Goal: Complete application form

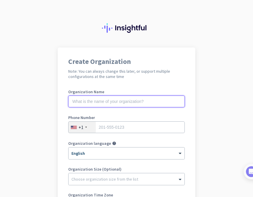
click at [91, 101] on input "text" at bounding box center [126, 101] width 116 height 12
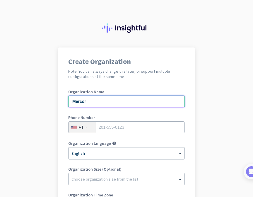
type input "Mercor"
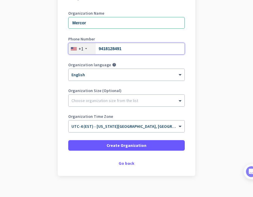
scroll to position [79, 0]
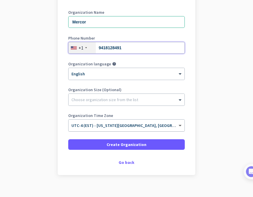
type input "9418128491"
click at [177, 125] on span at bounding box center [180, 125] width 7 height 5
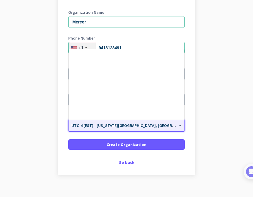
scroll to position [685, 0]
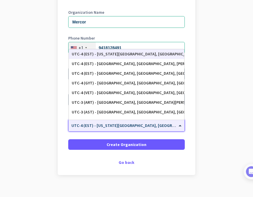
click at [177, 125] on span at bounding box center [180, 125] width 7 height 5
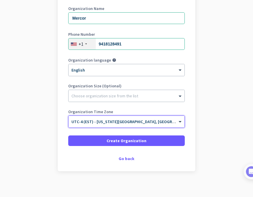
scroll to position [87, 0]
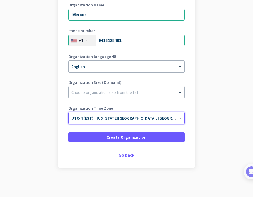
click at [175, 88] on div at bounding box center [126, 91] width 116 height 6
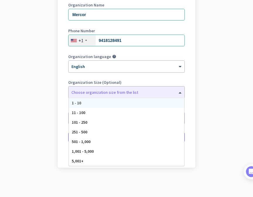
click at [196, 91] on app-onboarding-organization "Create Organization Note: You can always change this later, or support multiple…" at bounding box center [126, 79] width 253 height 236
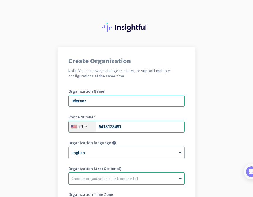
scroll to position [0, 0]
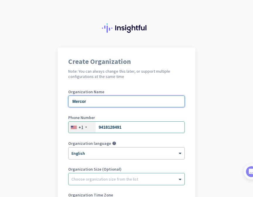
click at [92, 102] on input "Mercor" at bounding box center [126, 101] width 116 height 12
drag, startPoint x: 92, startPoint y: 102, endPoint x: 120, endPoint y: 131, distance: 40.1
click at [101, 111] on div "Organization Name [DOMAIN_NAME]" at bounding box center [126, 101] width 116 height 23
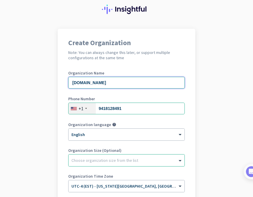
scroll to position [49, 0]
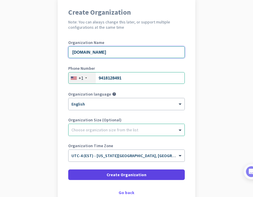
type input "[DOMAIN_NAME]"
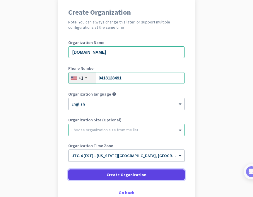
click at [160, 175] on span at bounding box center [126, 174] width 116 height 14
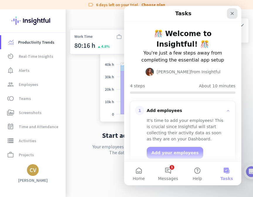
click at [230, 14] on icon "Close" at bounding box center [232, 13] width 5 height 5
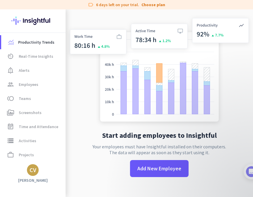
click at [33, 170] on div "CV" at bounding box center [33, 170] width 7 height 6
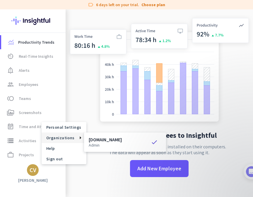
click at [96, 140] on h3 "[DOMAIN_NAME]" at bounding box center [105, 139] width 33 height 5
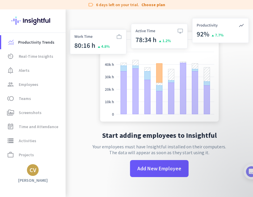
click at [31, 170] on div "CV" at bounding box center [33, 170] width 7 height 6
click at [85, 176] on div at bounding box center [126, 98] width 253 height 197
click at [31, 167] on div "CV" at bounding box center [33, 170] width 7 height 6
click at [54, 159] on span "Sign out" at bounding box center [63, 158] width 35 height 5
